Goal: Transaction & Acquisition: Purchase product/service

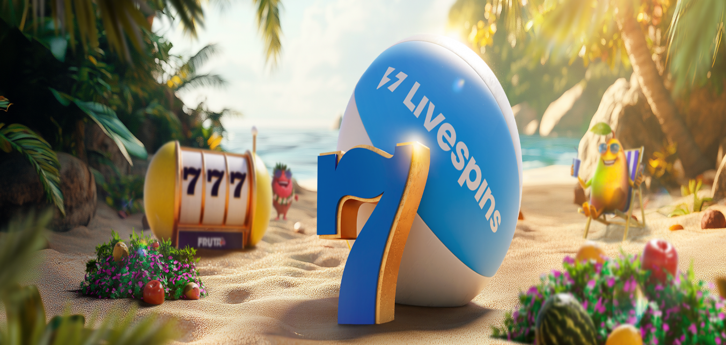
click at [33, 43] on span "Talletus" at bounding box center [21, 39] width 24 height 8
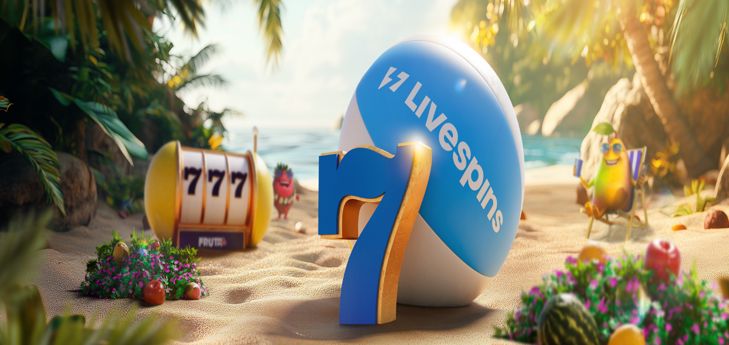
click at [81, 252] on input "***" at bounding box center [42, 257] width 76 height 11
type input "*"
type input "**"
click at [77, 273] on button "TALLETA JA PELAA" at bounding box center [40, 278] width 73 height 11
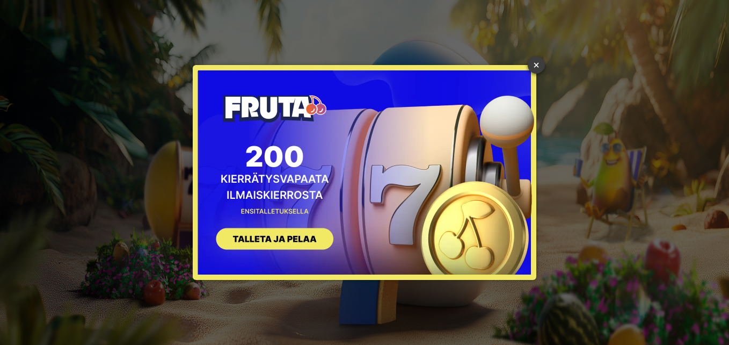
click at [539, 64] on link "×" at bounding box center [536, 64] width 17 height 17
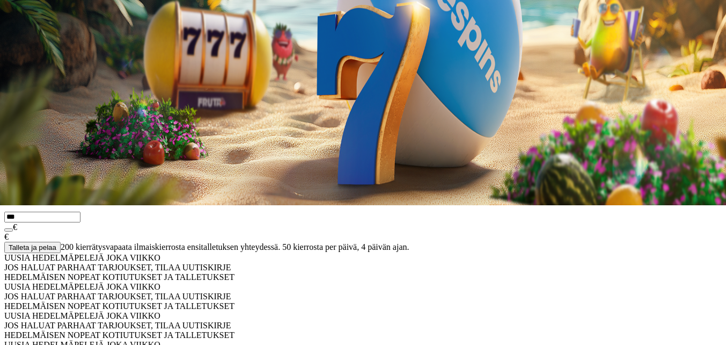
scroll to position [161, 0]
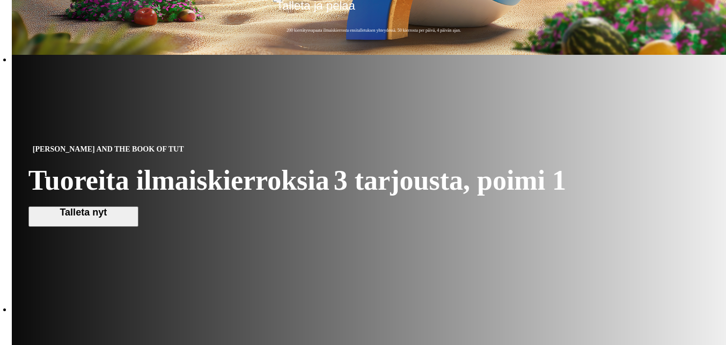
scroll to position [483, 0]
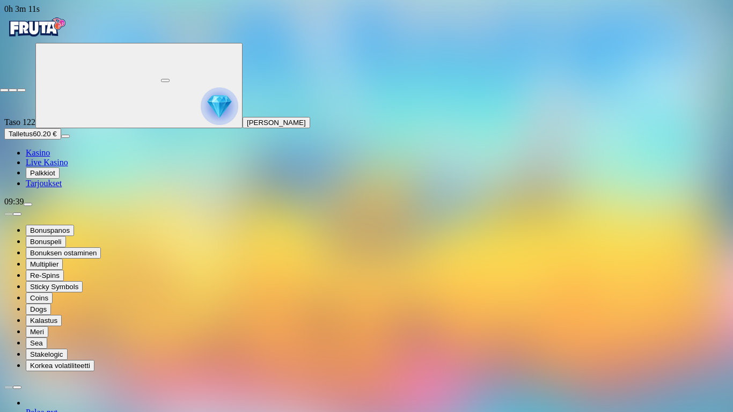
click at [4, 90] on span "close icon" at bounding box center [4, 90] width 0 height 0
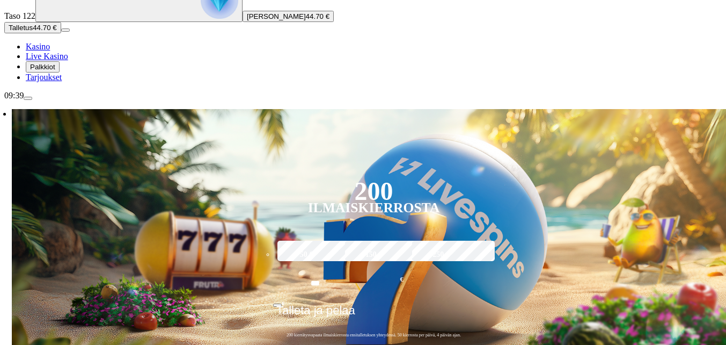
scroll to position [107, 0]
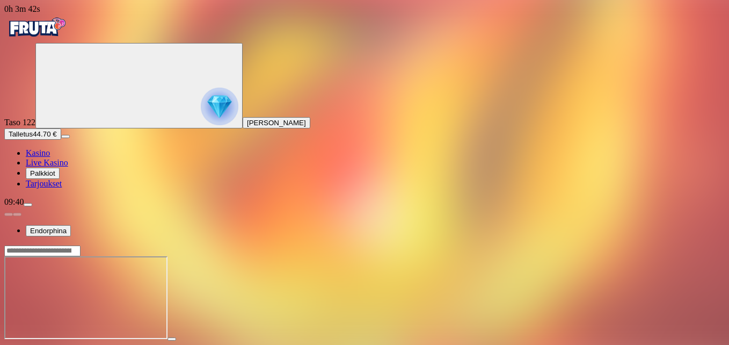
click at [26, 344] on span "fullscreen icon" at bounding box center [26, 348] width 0 height 0
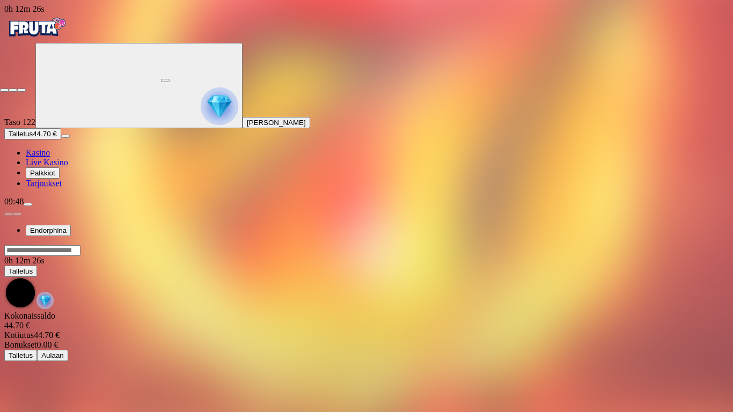
click at [4, 90] on span "close icon" at bounding box center [4, 90] width 0 height 0
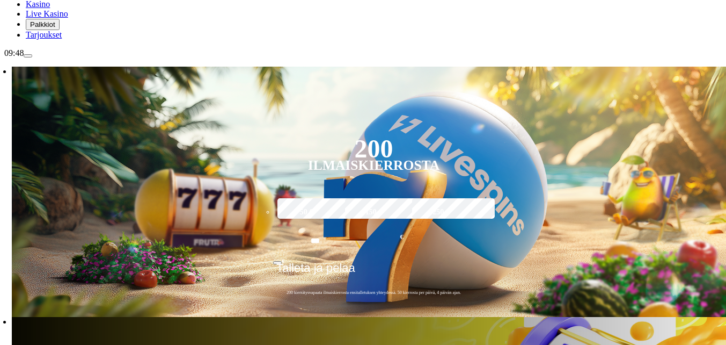
scroll to position [161, 0]
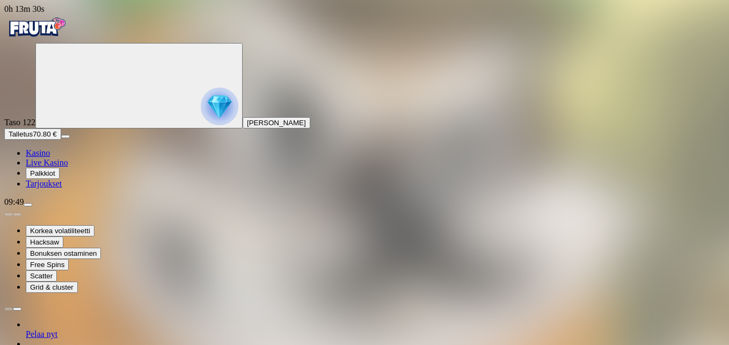
drag, startPoint x: 665, startPoint y: 93, endPoint x: 667, endPoint y: 133, distance: 39.8
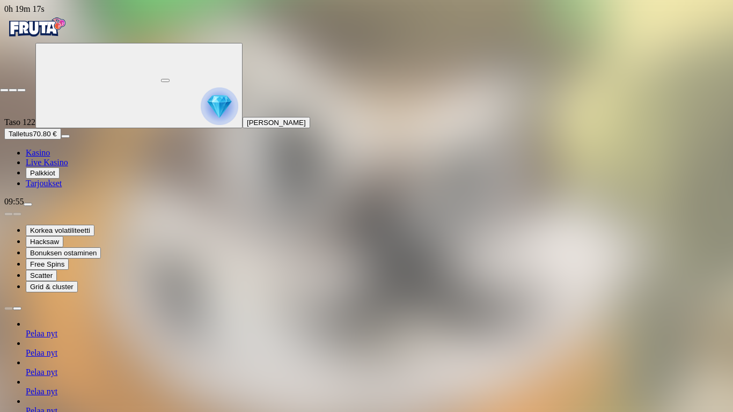
click at [4, 90] on span "close icon" at bounding box center [4, 90] width 0 height 0
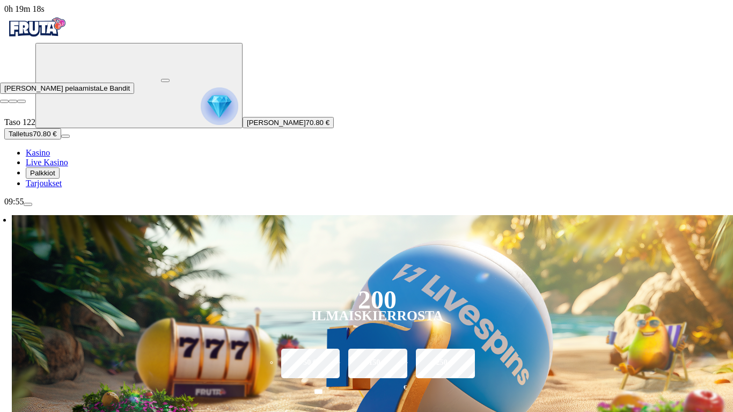
click at [170, 79] on button "button" at bounding box center [165, 80] width 9 height 3
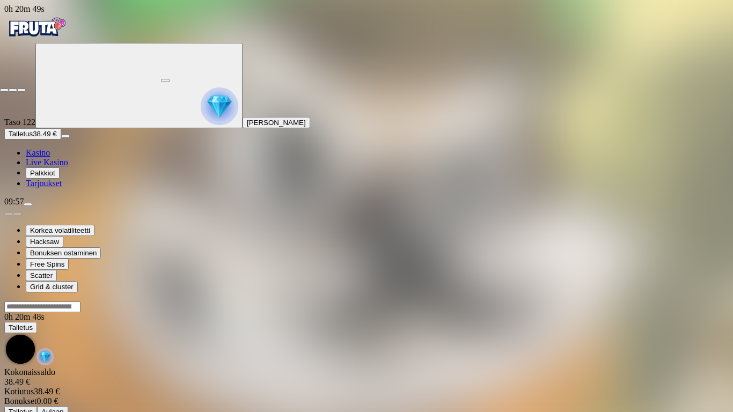
click at [4, 90] on span "close icon" at bounding box center [4, 90] width 0 height 0
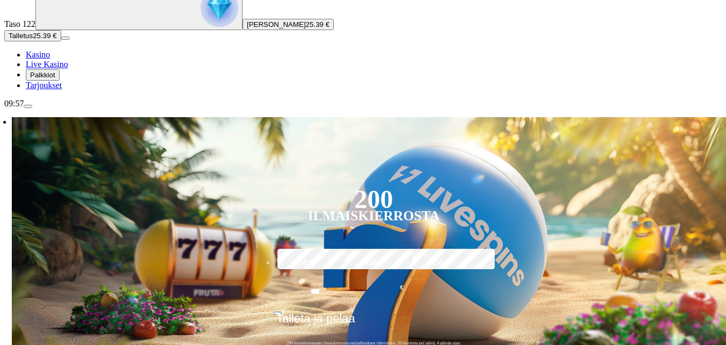
scroll to position [107, 0]
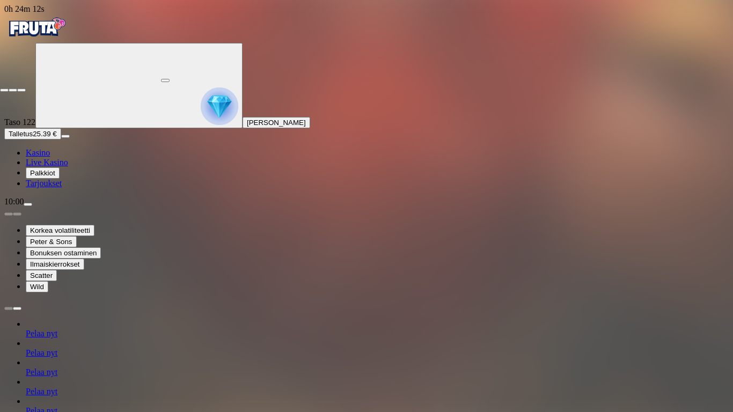
click at [4, 90] on span "close icon" at bounding box center [4, 90] width 0 height 0
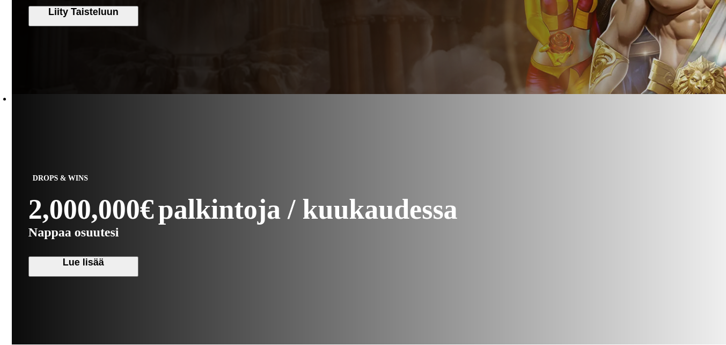
scroll to position [913, 0]
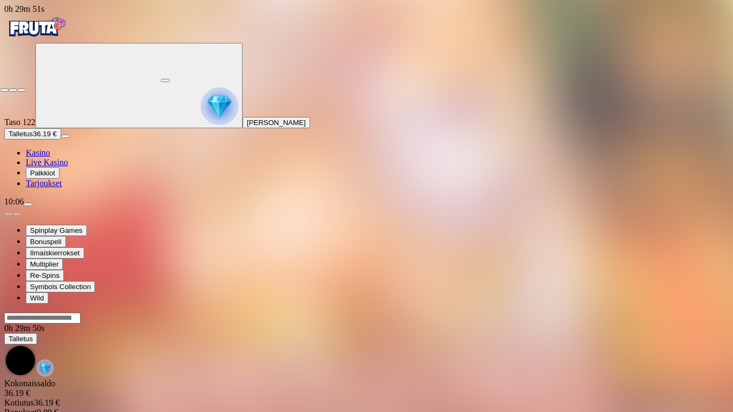
click at [4, 90] on span "close icon" at bounding box center [4, 90] width 0 height 0
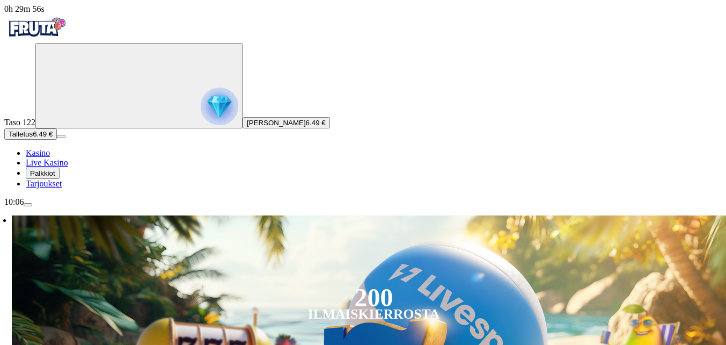
type input "*"
type input "***"
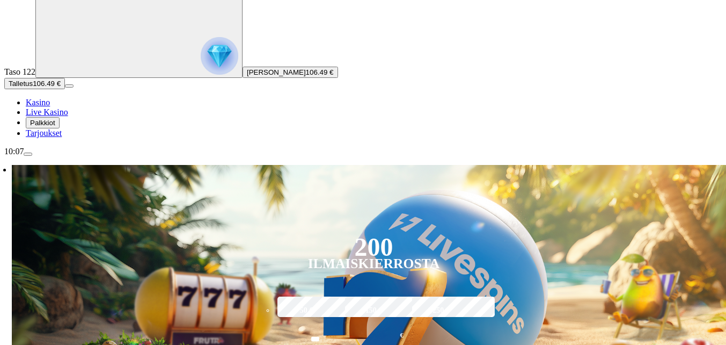
scroll to position [161, 0]
